Goal: Check status: Check status

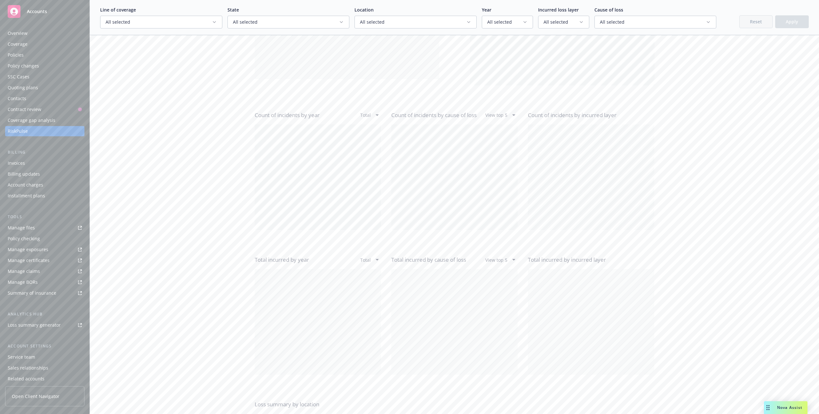
scroll to position [489, 0]
